Goal: Navigation & Orientation: Find specific page/section

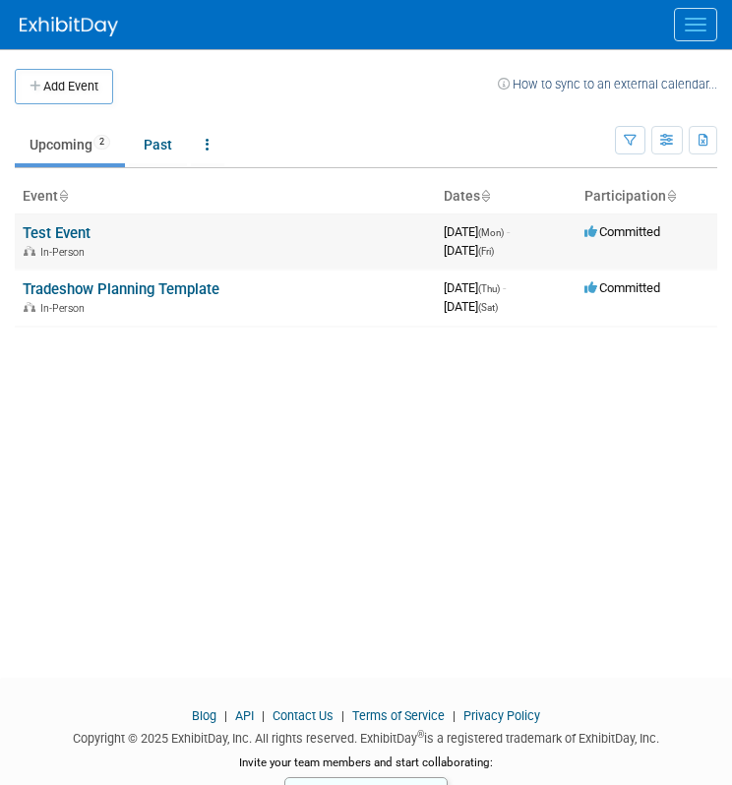
click at [60, 235] on link "Test Event" at bounding box center [57, 233] width 68 height 18
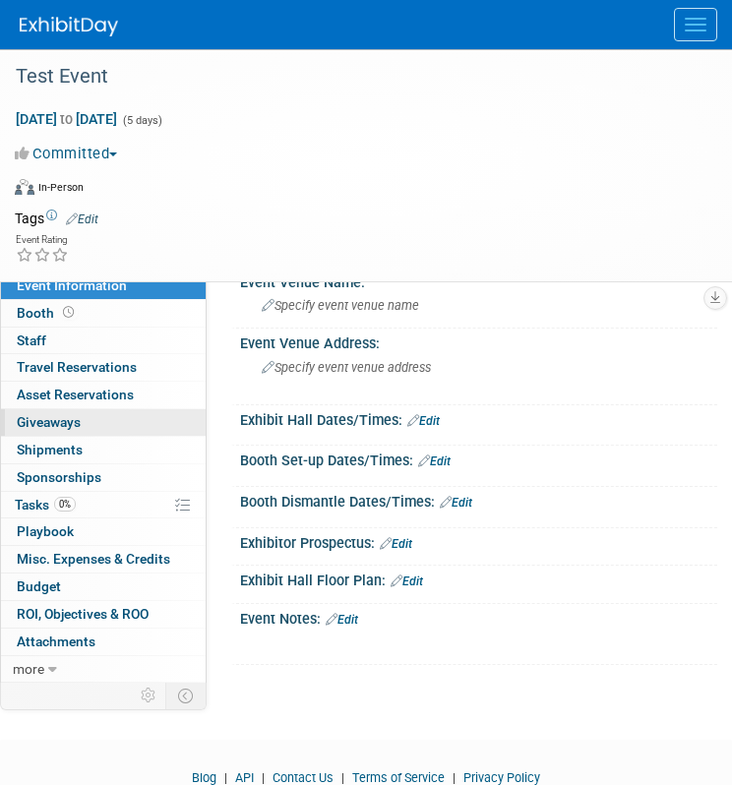
scroll to position [50, 0]
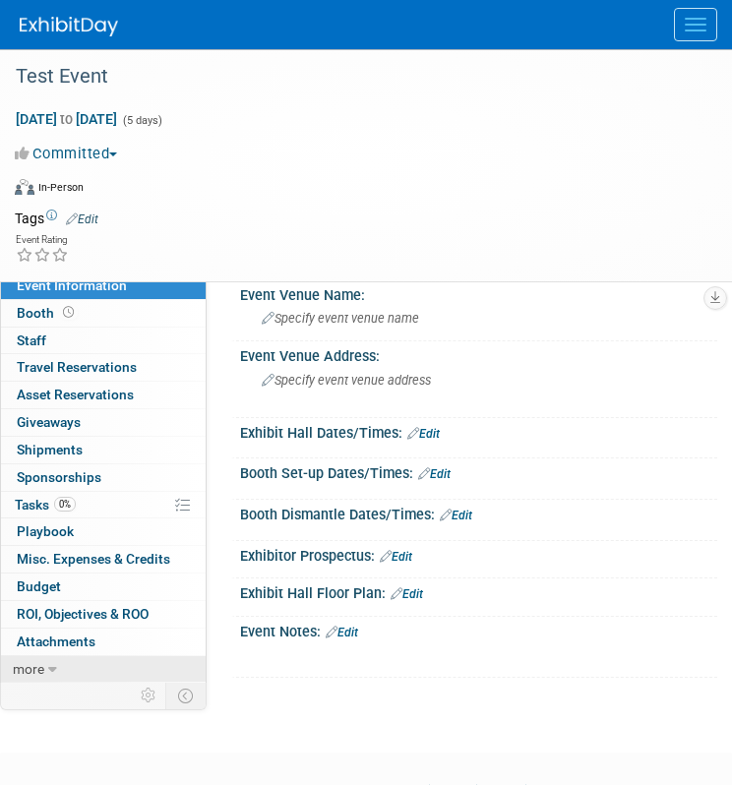
click at [38, 661] on span "more" at bounding box center [28, 669] width 31 height 16
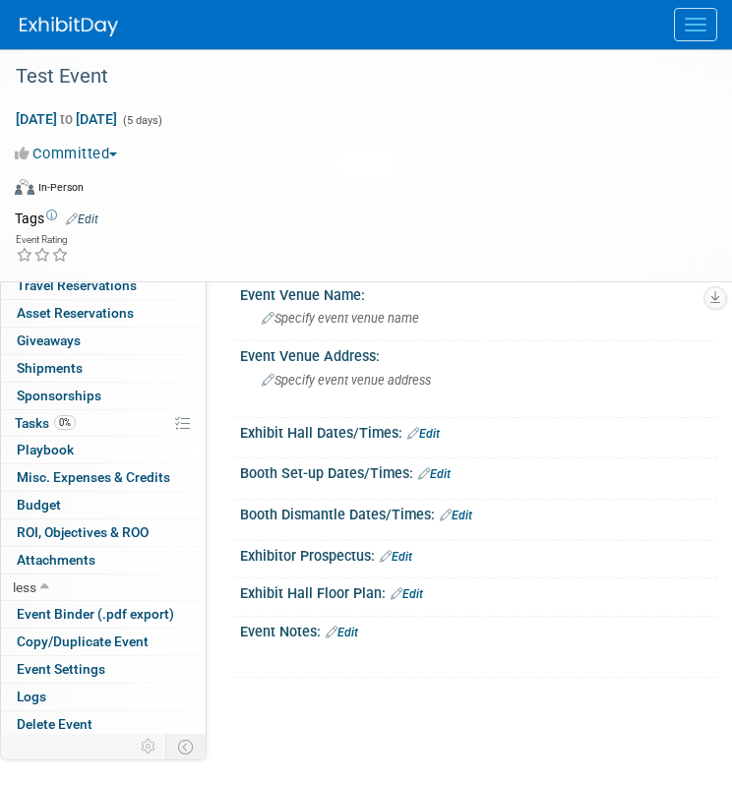
scroll to position [0, 0]
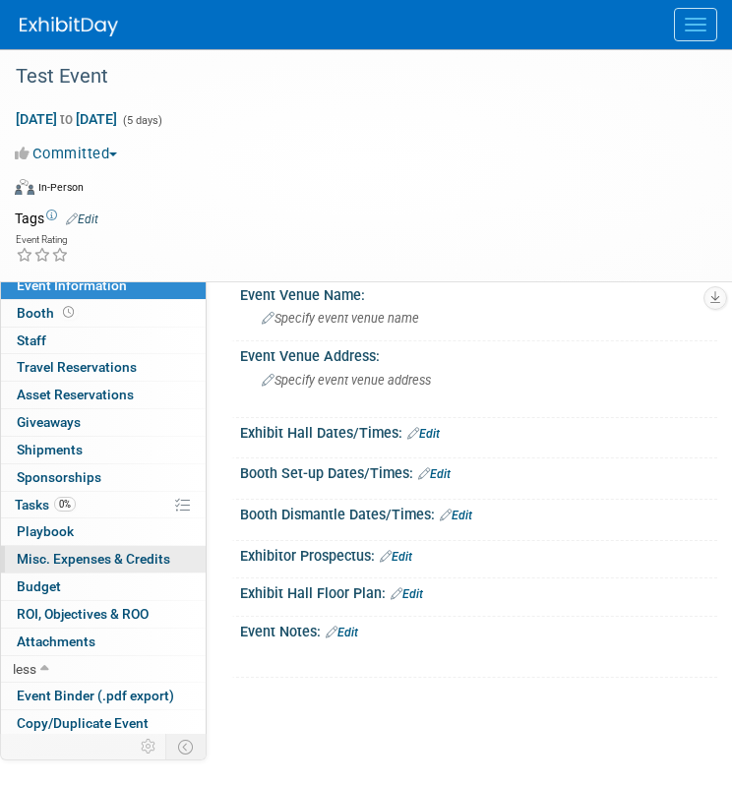
click at [96, 557] on span "Misc. Expenses & Credits 0" at bounding box center [93, 559] width 153 height 16
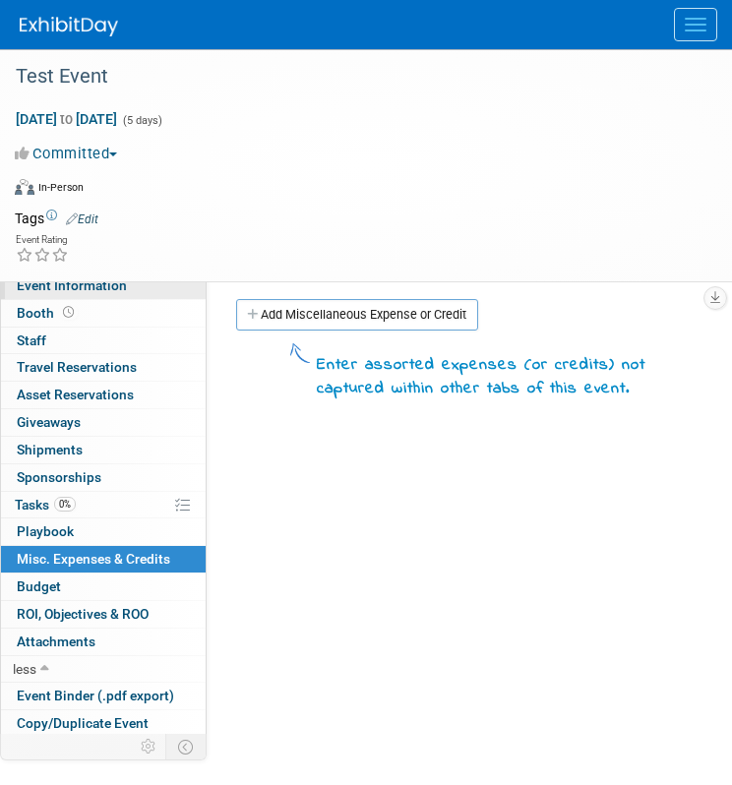
click at [112, 287] on span "Event Information" at bounding box center [72, 285] width 110 height 16
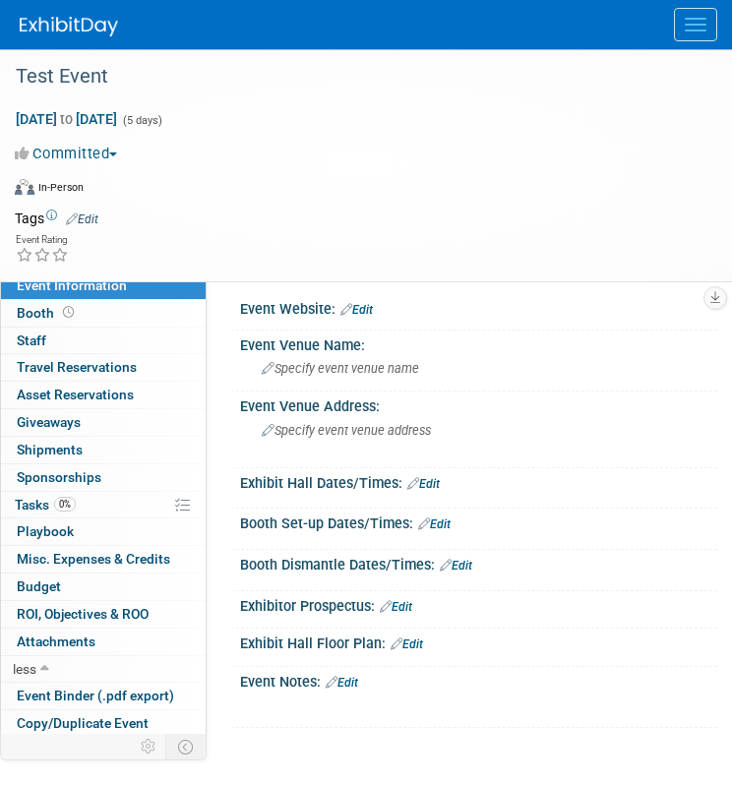
click at [709, 36] on button "Menu" at bounding box center [695, 24] width 43 height 33
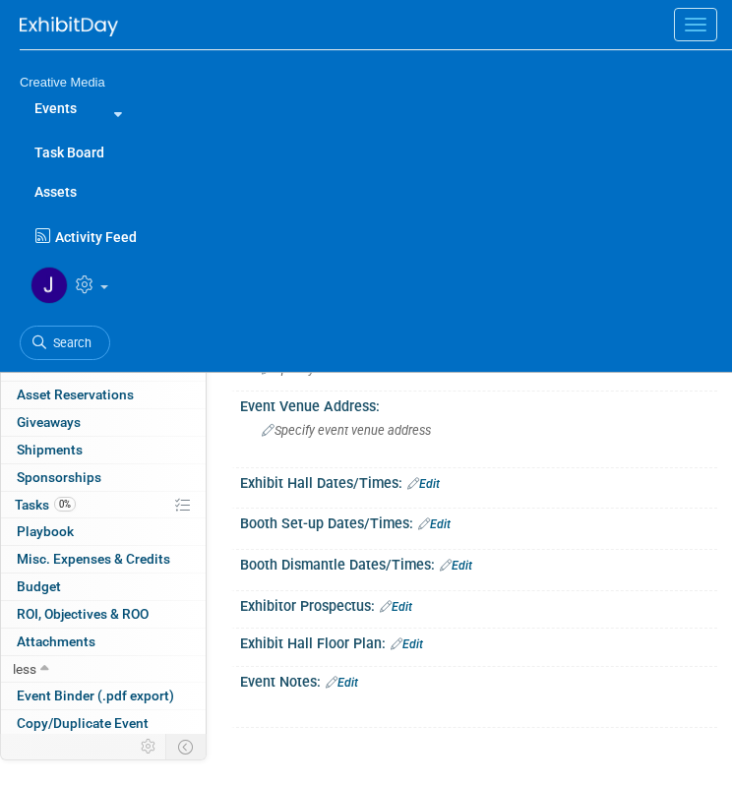
click at [100, 152] on link "Task Board" at bounding box center [376, 152] width 712 height 39
